Goal: Information Seeking & Learning: Learn about a topic

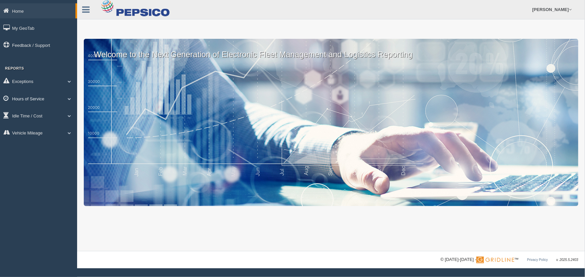
click at [64, 99] on link "Hours of Service" at bounding box center [38, 98] width 77 height 15
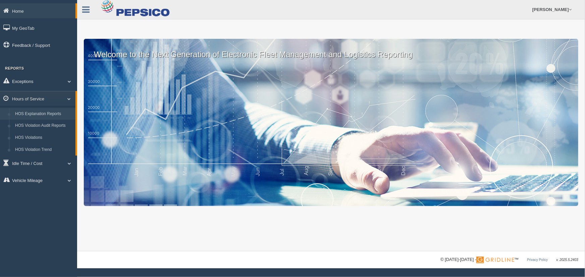
click at [62, 114] on link "HOS Explanation Reports" at bounding box center [43, 114] width 63 height 12
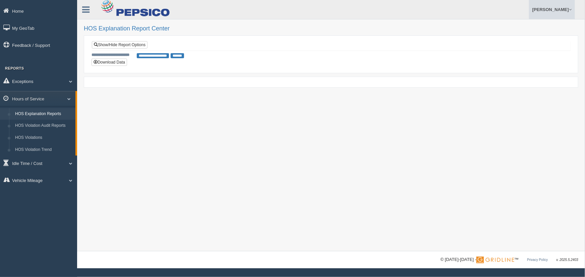
click at [539, 9] on link "[PERSON_NAME]" at bounding box center [552, 9] width 46 height 19
click at [515, 39] on link "Log Off" at bounding box center [537, 40] width 73 height 14
click at [536, 10] on link "[PERSON_NAME]" at bounding box center [552, 9] width 46 height 19
click at [513, 43] on link "Log Off" at bounding box center [537, 40] width 73 height 14
